Goal: Task Accomplishment & Management: Use online tool/utility

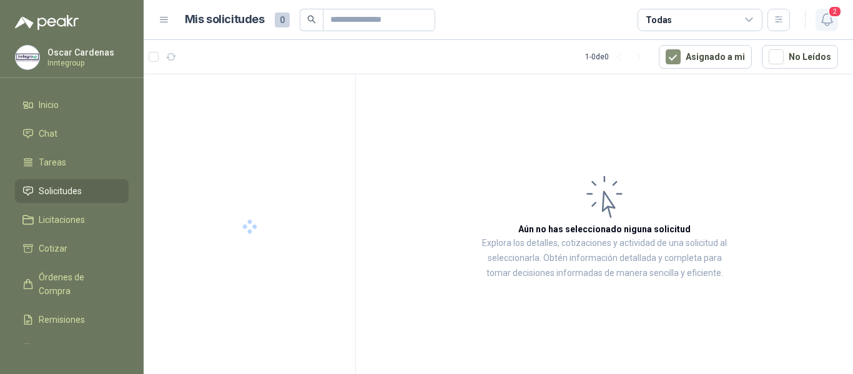
click at [821, 22] on icon "button" at bounding box center [827, 20] width 16 height 16
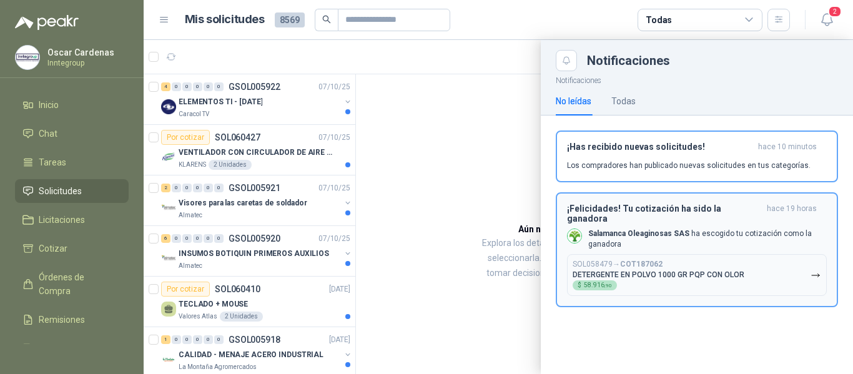
click at [729, 270] on p "DETERGENTE EN POLVO 1000 GR PQP CON OLOR" at bounding box center [659, 274] width 172 height 9
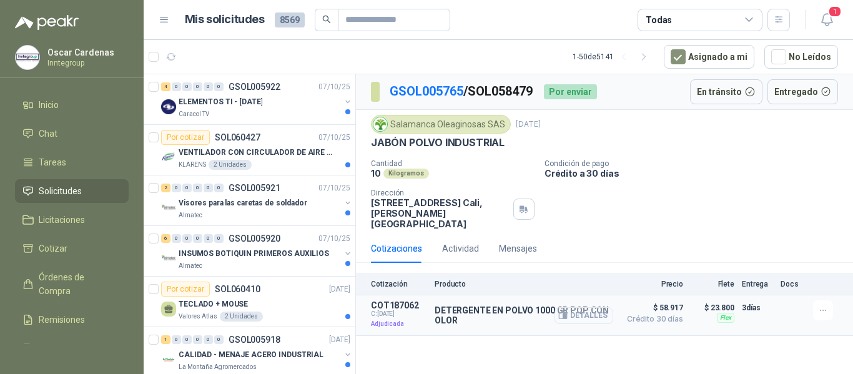
click at [572, 307] on button "Detalles" at bounding box center [583, 315] width 59 height 17
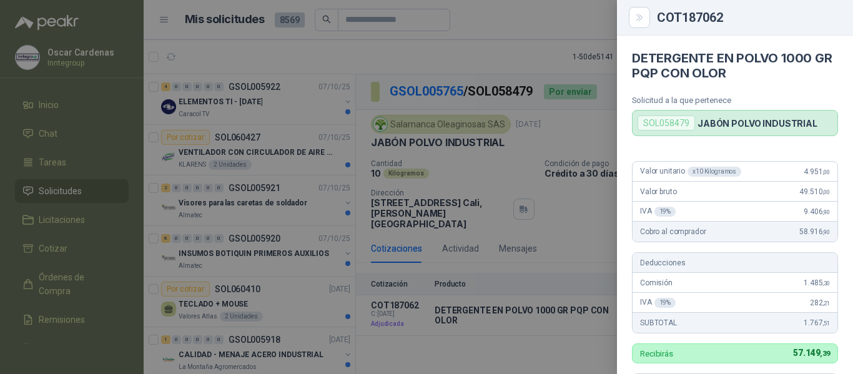
click at [541, 49] on div at bounding box center [426, 187] width 853 height 374
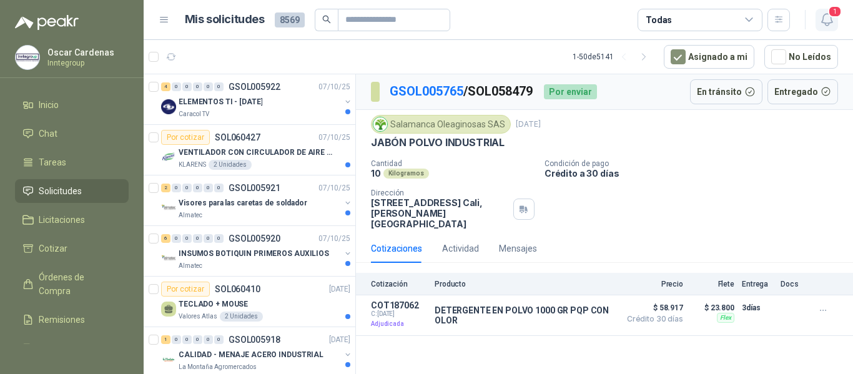
click at [834, 15] on span "1" at bounding box center [835, 12] width 14 height 12
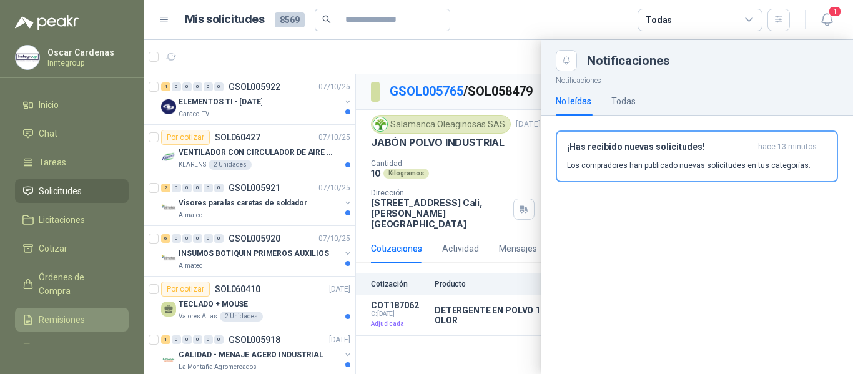
click at [56, 317] on span "Remisiones" at bounding box center [62, 320] width 46 height 14
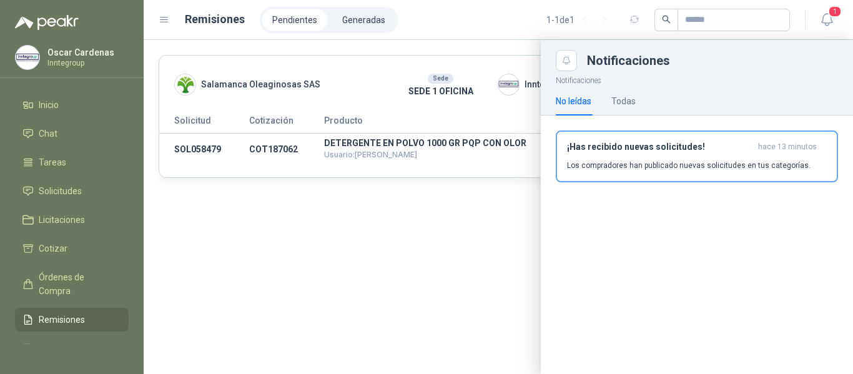
click at [478, 197] on div at bounding box center [498, 207] width 709 height 334
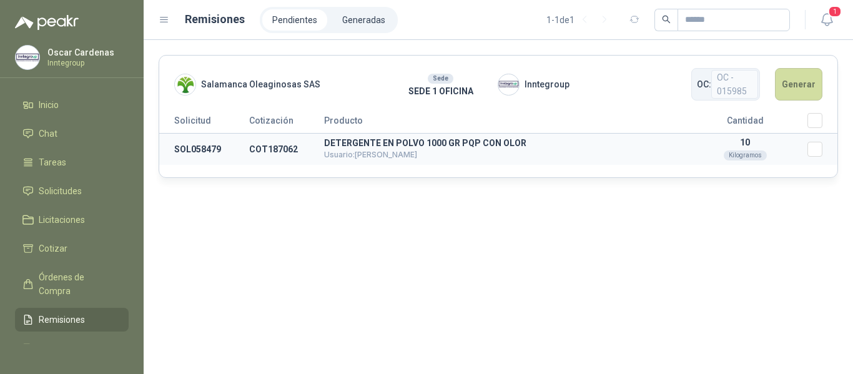
click at [822, 149] on td "Seleccionar/deseleccionar" at bounding box center [822, 150] width 30 height 32
click at [799, 76] on button "Generar" at bounding box center [798, 84] width 47 height 32
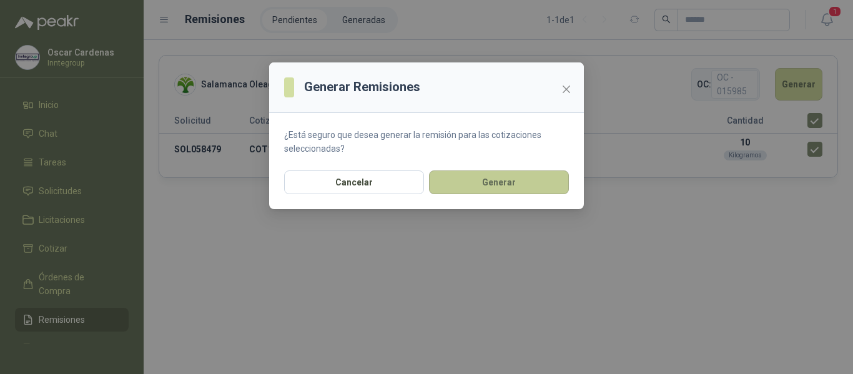
click at [539, 187] on button "Generar" at bounding box center [499, 182] width 140 height 24
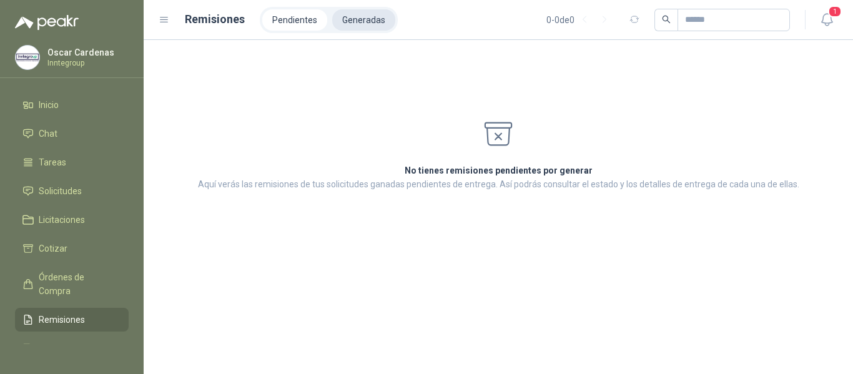
click at [344, 10] on li "Generadas" at bounding box center [363, 19] width 63 height 21
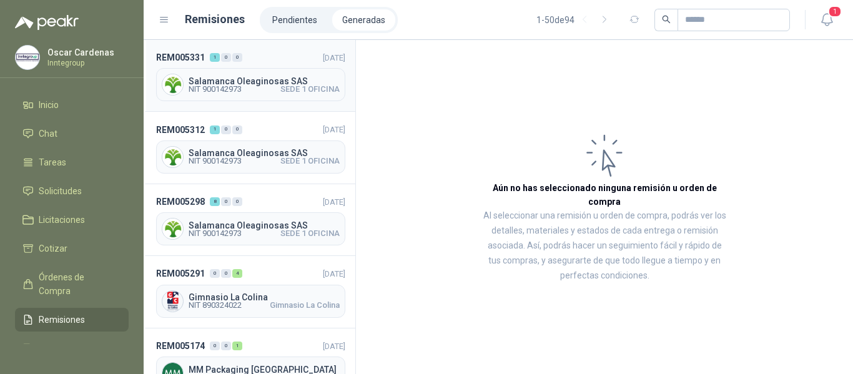
click at [279, 81] on span "Salamanca Oleaginosas SAS" at bounding box center [264, 81] width 151 height 9
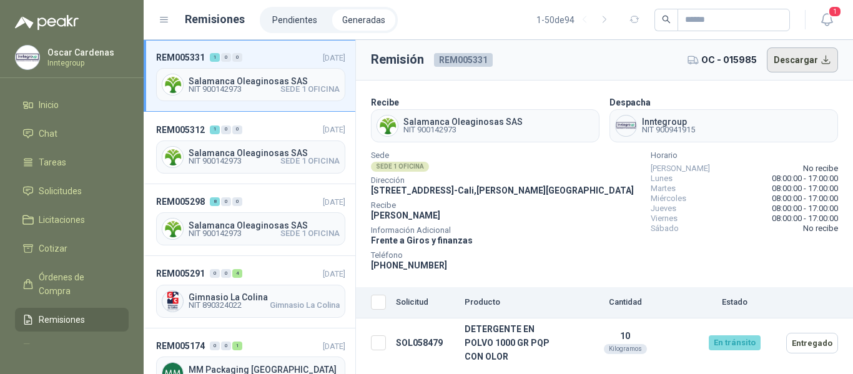
click at [801, 60] on button "Descargar" at bounding box center [803, 59] width 72 height 25
